Goal: Communication & Community: Ask a question

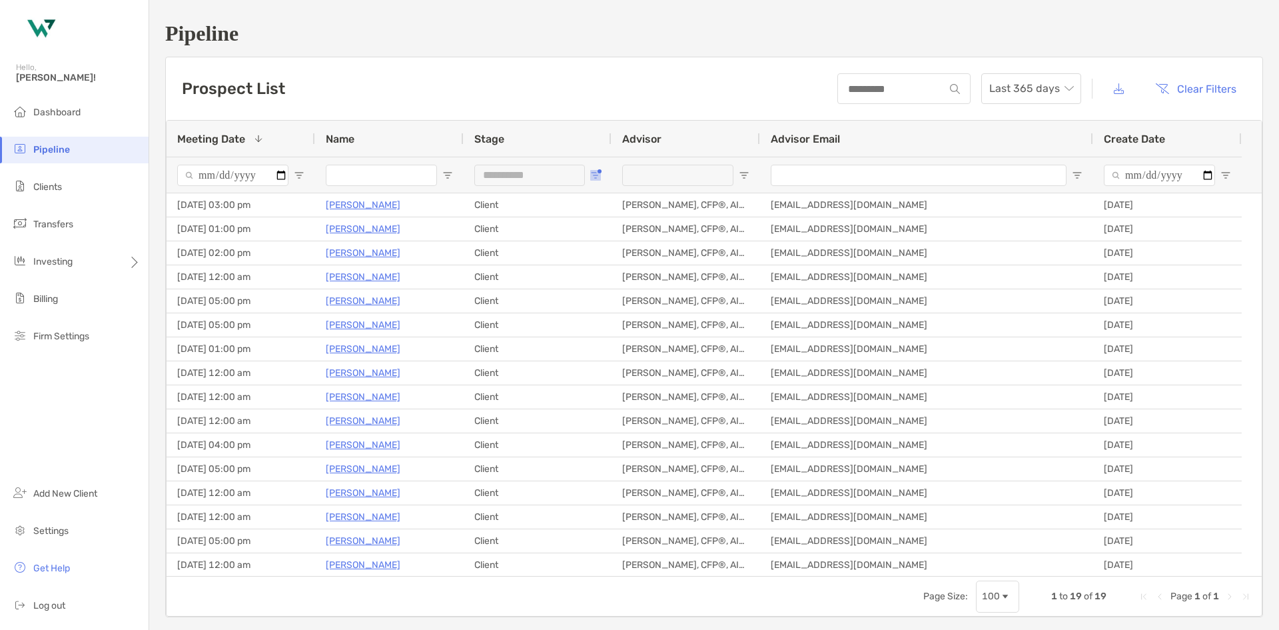
click at [596, 174] on span "Open Filter Menu" at bounding box center [595, 175] width 11 height 11
click at [608, 251] on div "Client" at bounding box center [663, 257] width 127 height 19
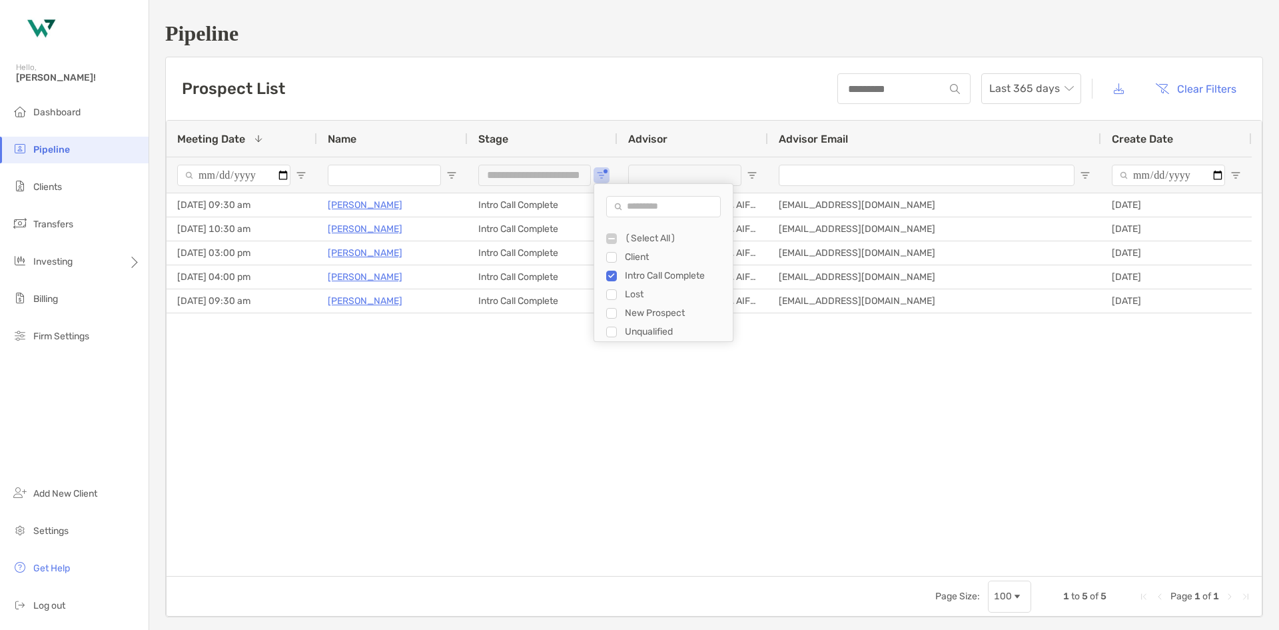
type input "**********"
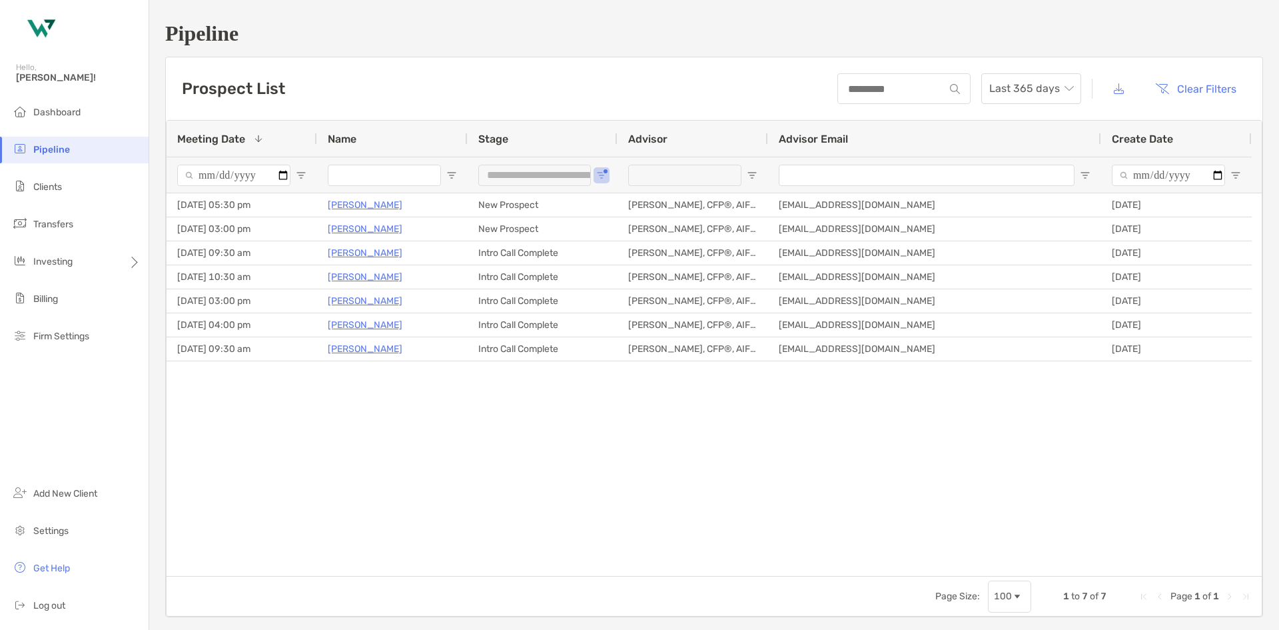
click at [597, 440] on div "09/29/2025 - 09:30 am Robert Lamkin Intro Call Complete Mike Hoffman, CFP®, AIF…" at bounding box center [714, 384] width 1095 height 382
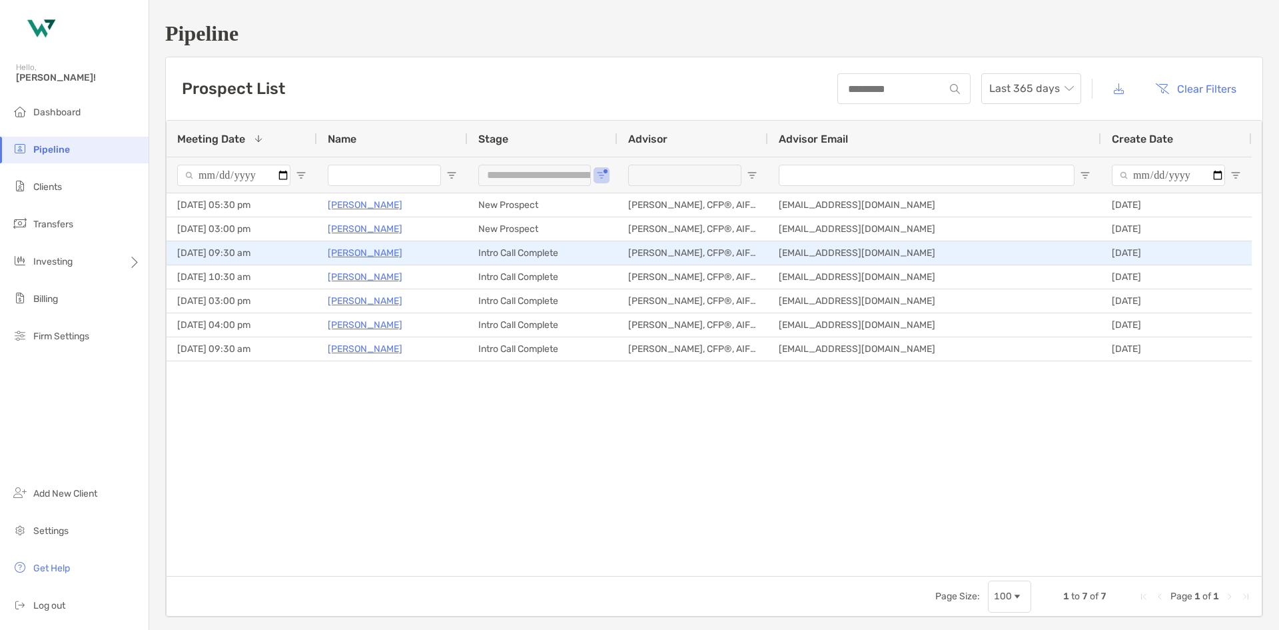
click at [349, 246] on p "[PERSON_NAME]" at bounding box center [365, 253] width 75 height 17
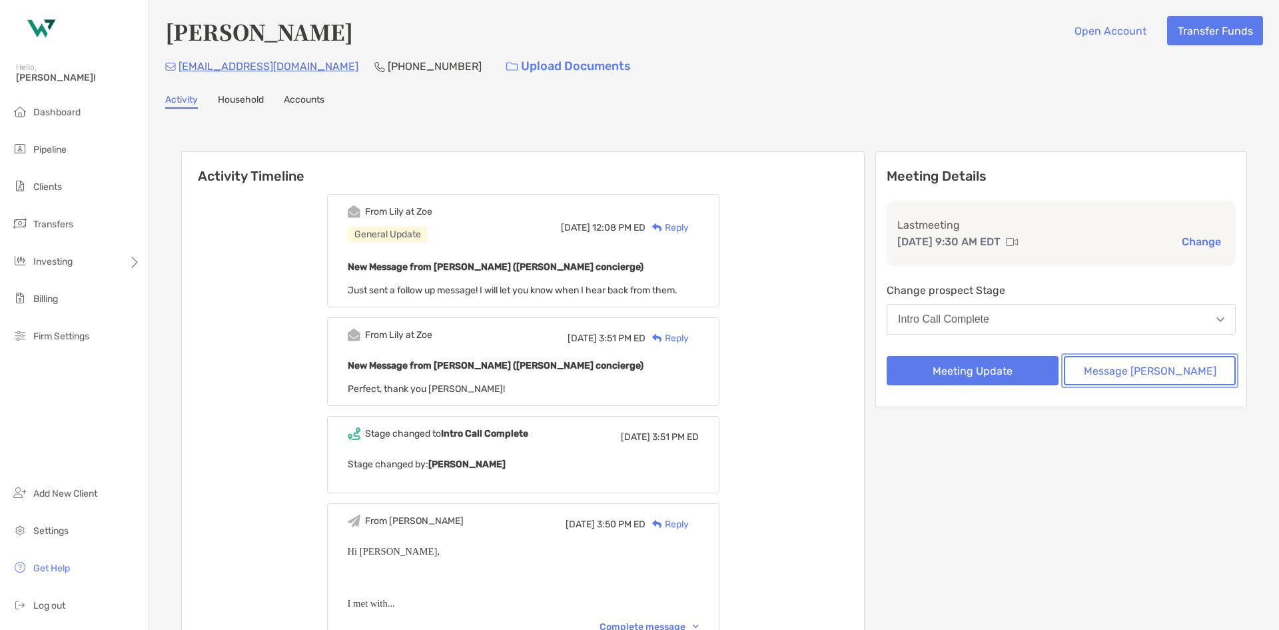
click at [1141, 370] on button "Message [PERSON_NAME]" at bounding box center [1150, 370] width 172 height 29
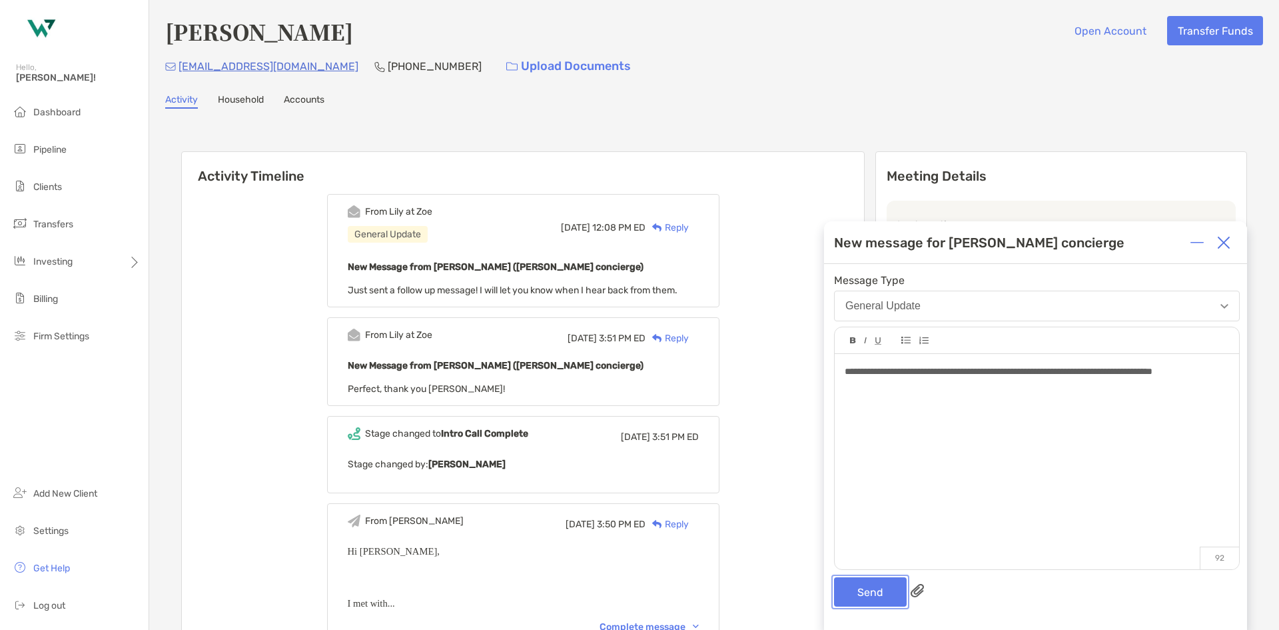
click at [871, 580] on button "Send" at bounding box center [870, 591] width 73 height 29
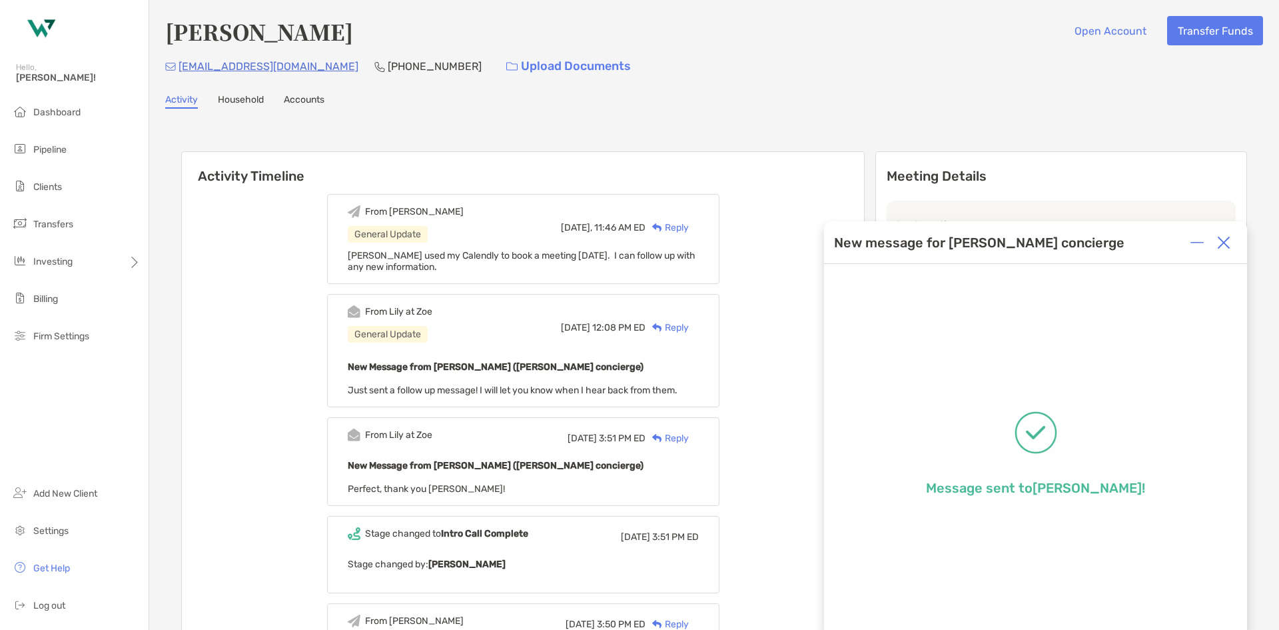
click at [1224, 241] on img at bounding box center [1223, 242] width 13 height 13
